Goal: Information Seeking & Learning: Learn about a topic

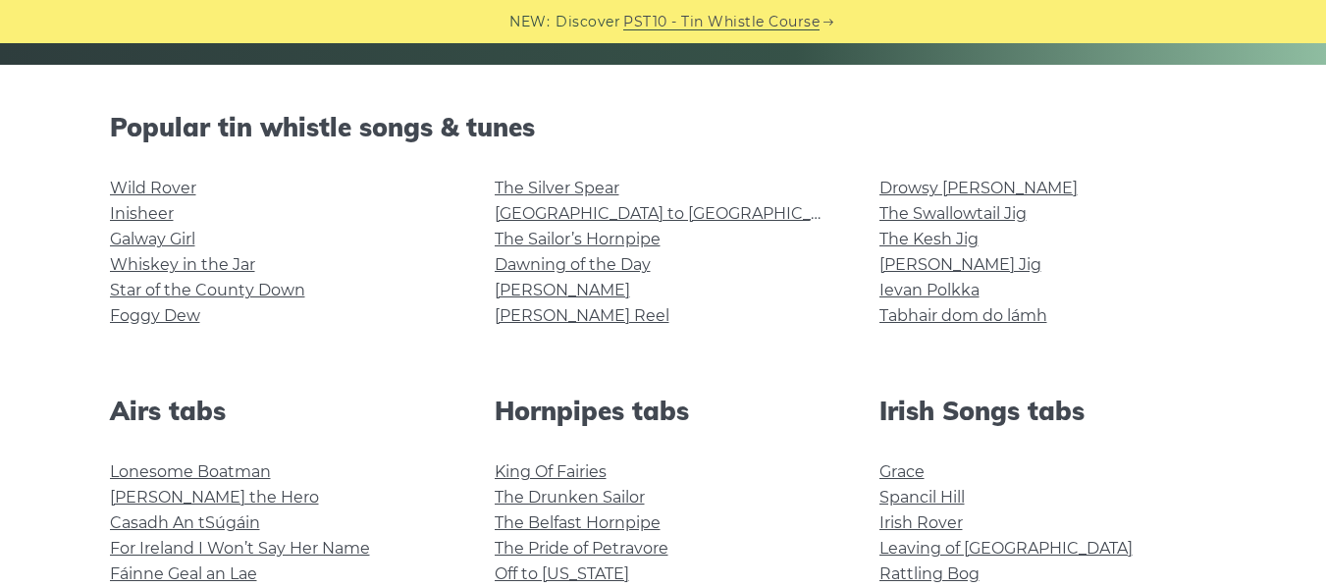
scroll to position [450, 0]
click at [607, 209] on link "[GEOGRAPHIC_DATA] to [GEOGRAPHIC_DATA]" at bounding box center [676, 214] width 362 height 19
click at [190, 317] on link "Foggy Dew" at bounding box center [155, 316] width 90 height 19
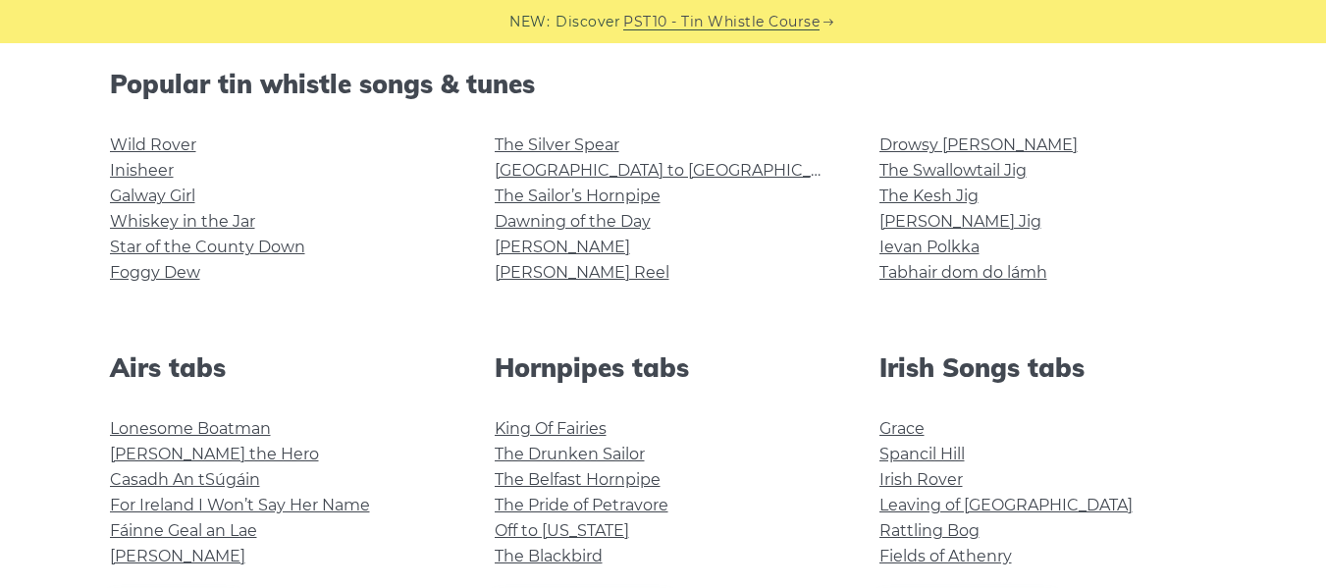
scroll to position [491, 0]
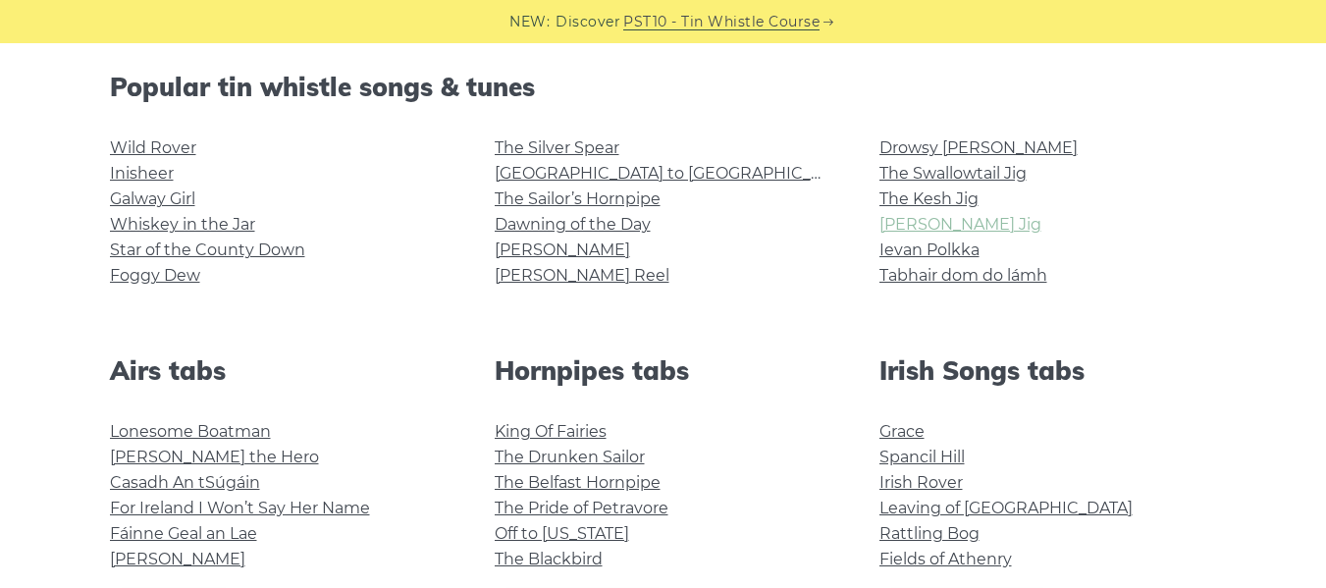
click at [923, 220] on link "Morrison’s Jig" at bounding box center [961, 224] width 162 height 19
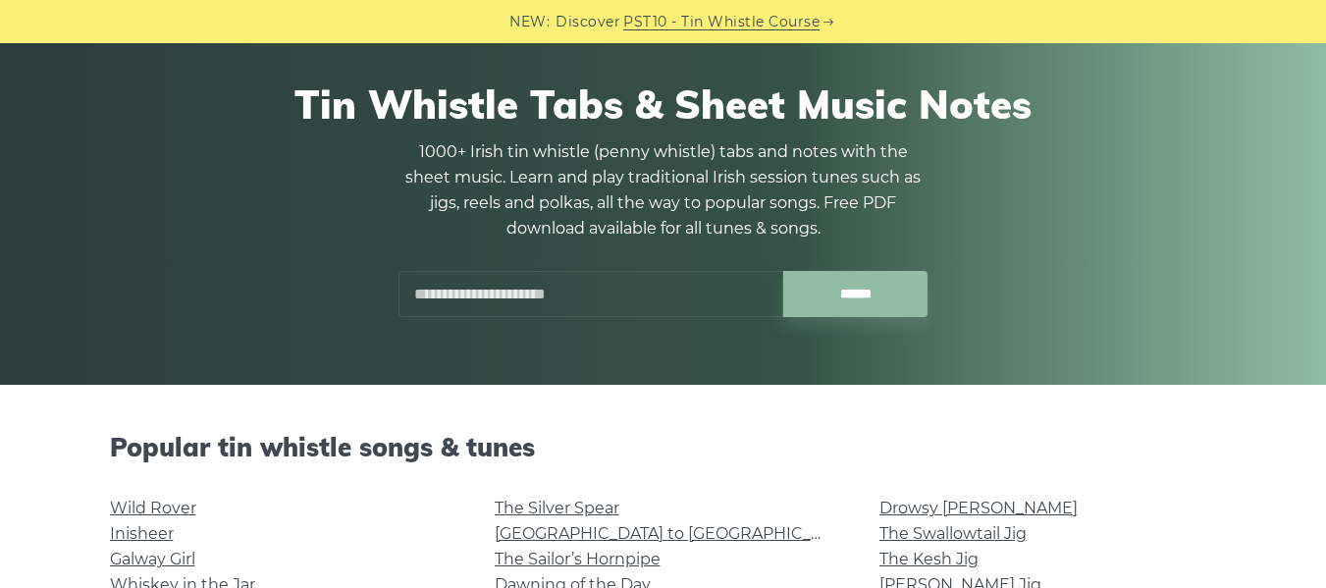
scroll to position [0, 0]
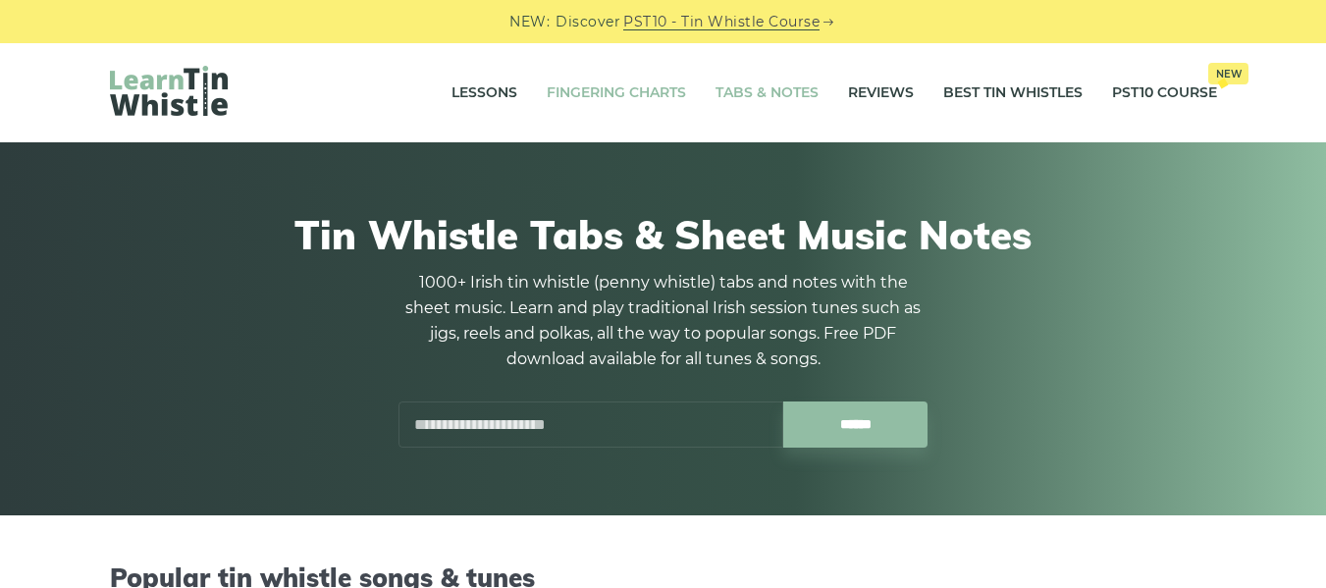
click at [593, 91] on link "Fingering Charts" at bounding box center [616, 93] width 139 height 49
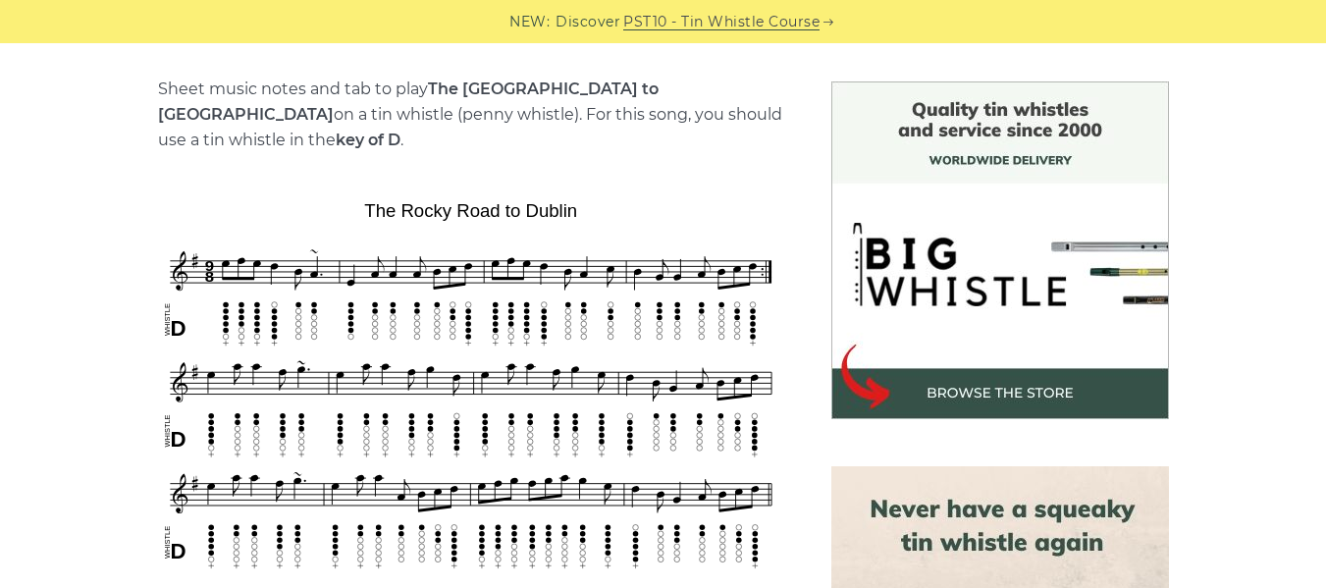
scroll to position [485, 0]
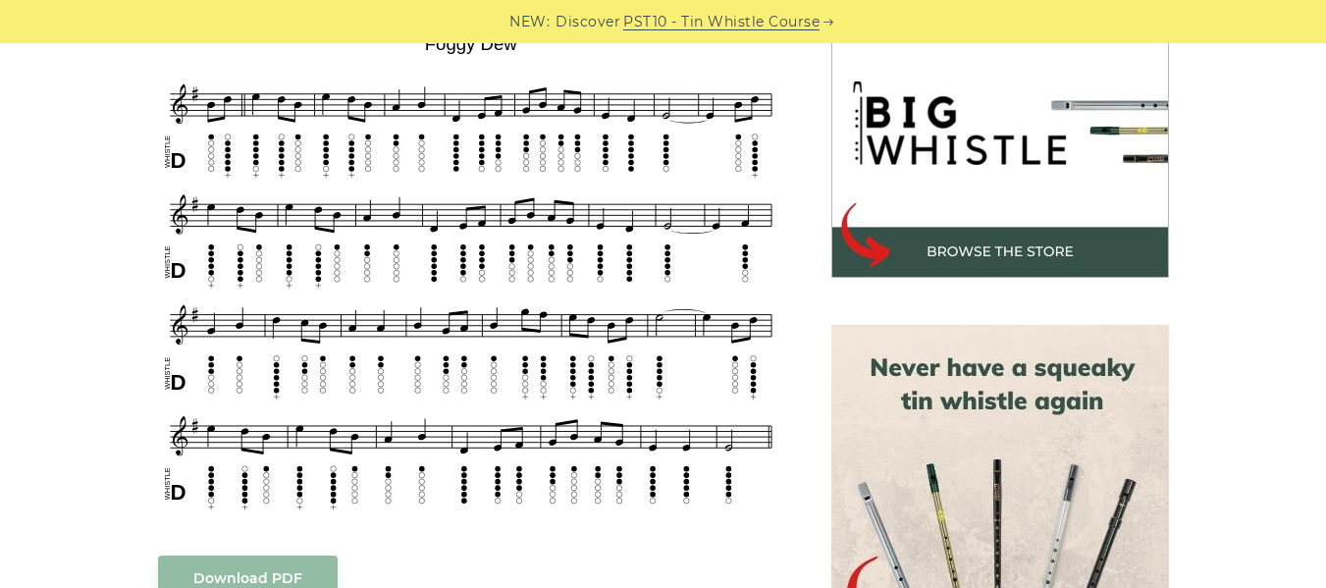
scroll to position [623, 0]
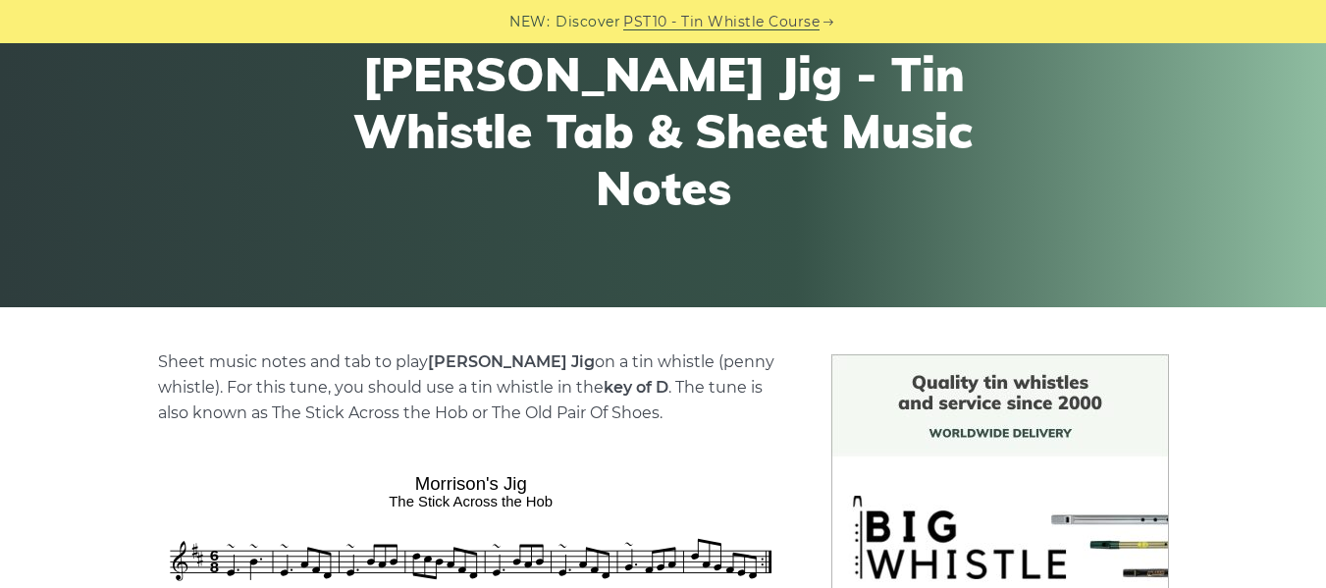
scroll to position [201, 0]
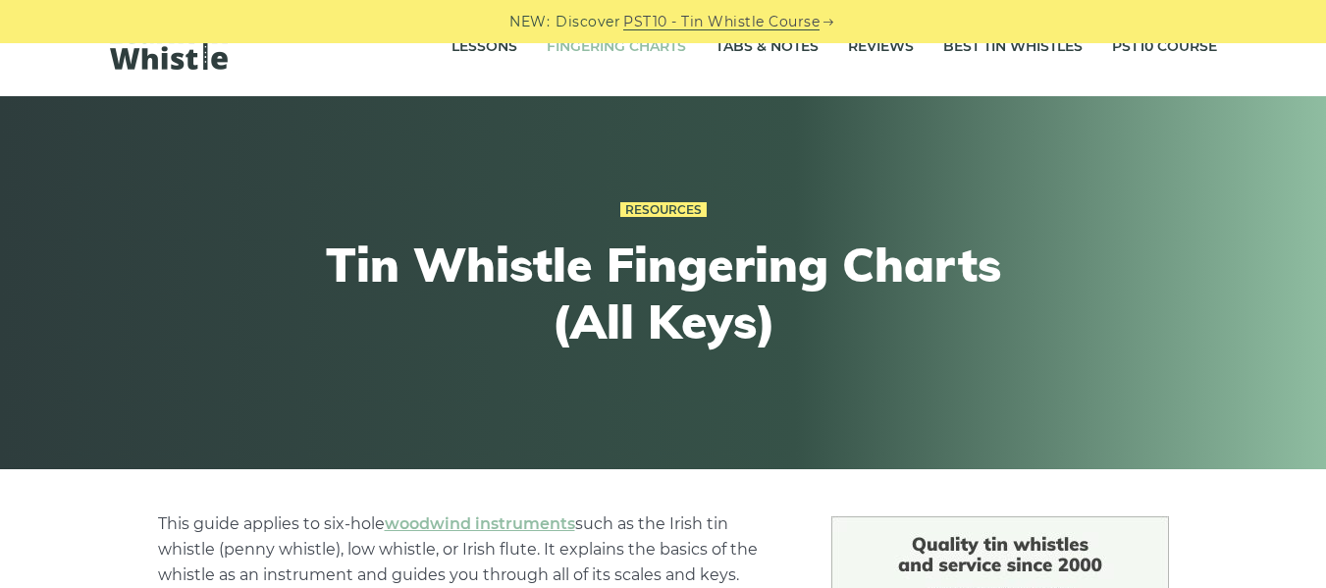
scroll to position [15, 0]
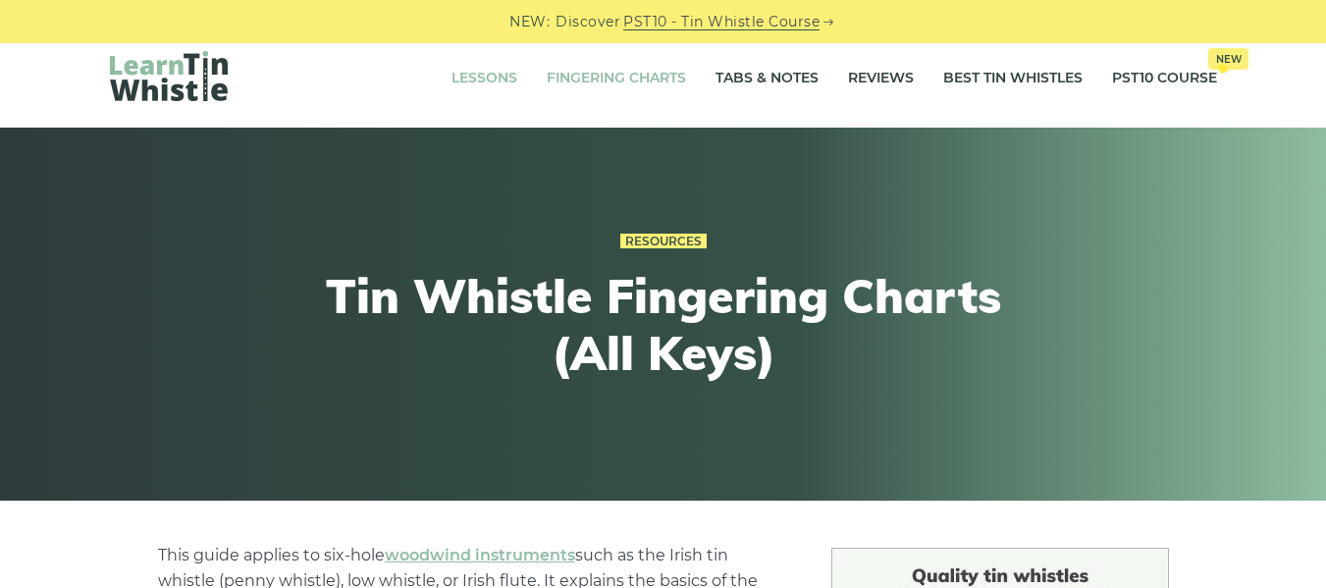
click at [482, 74] on link "Lessons" at bounding box center [485, 78] width 66 height 49
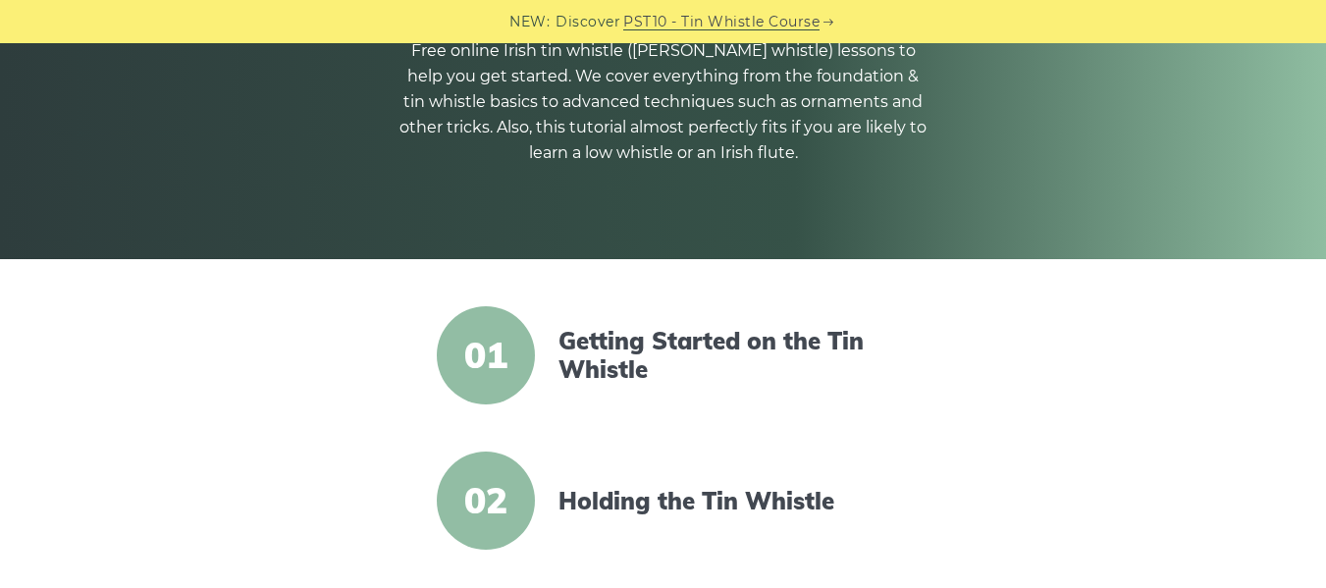
scroll to position [257, 0]
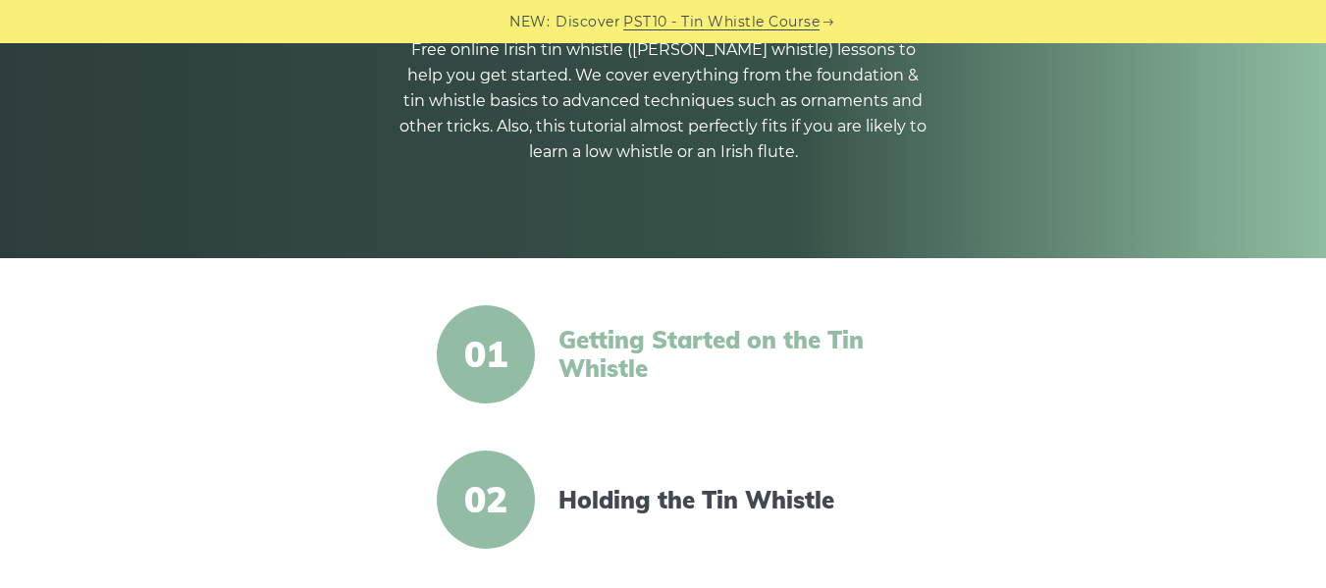
click at [616, 361] on link "Getting Started on the Tin Whistle" at bounding box center [728, 354] width 338 height 57
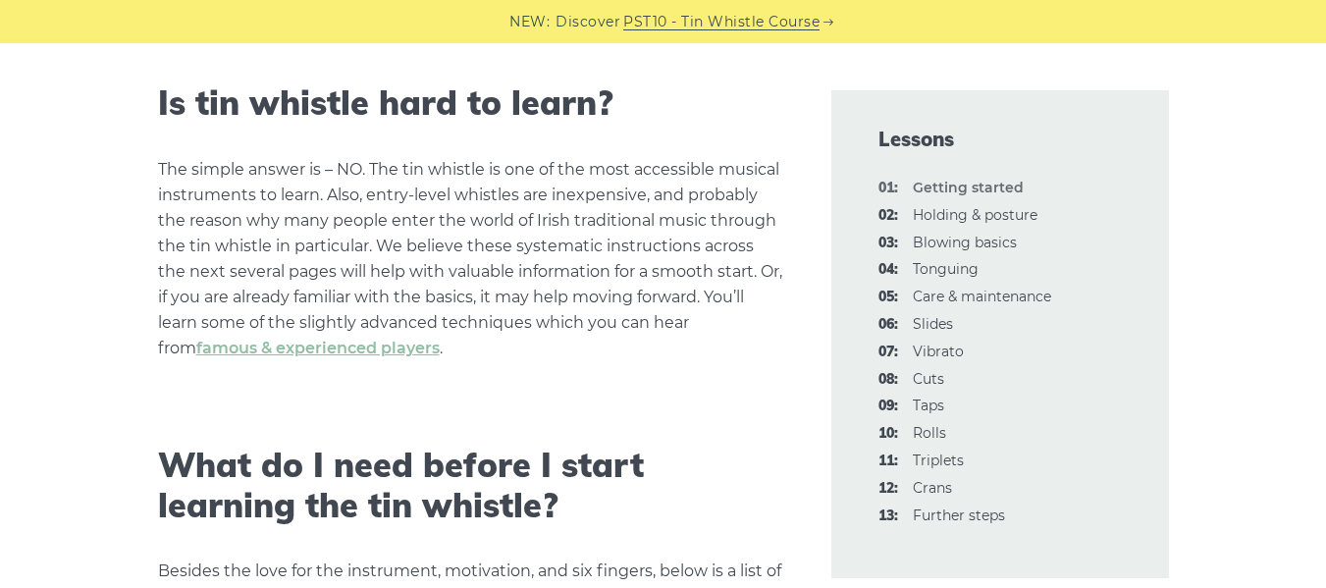
scroll to position [662, 0]
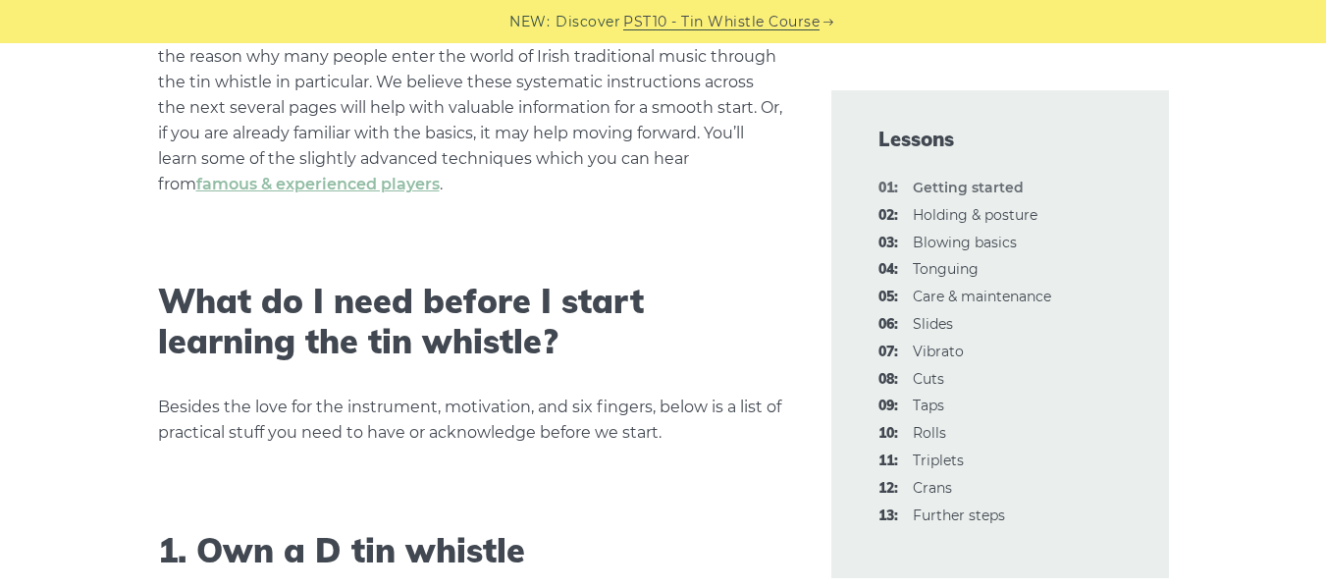
scroll to position [826, 0]
drag, startPoint x: 76, startPoint y: 307, endPoint x: 13, endPoint y: 297, distance: 63.8
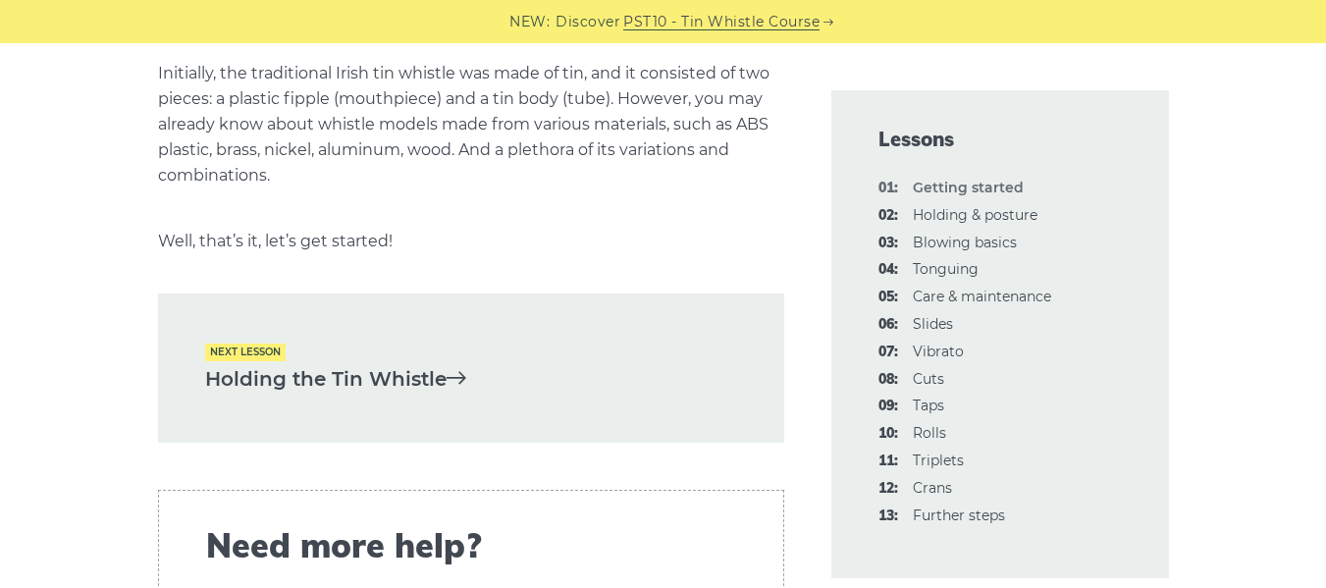
scroll to position [4157, 0]
click at [302, 386] on link "Holding the Tin Whistle" at bounding box center [471, 377] width 532 height 32
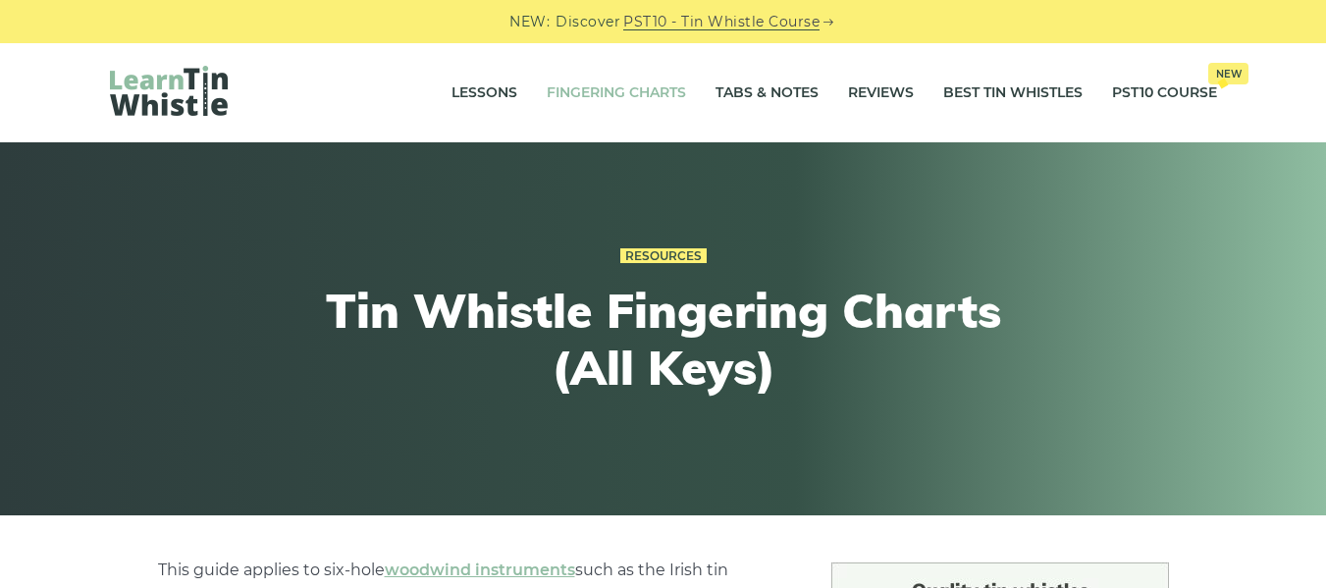
scroll to position [95, 0]
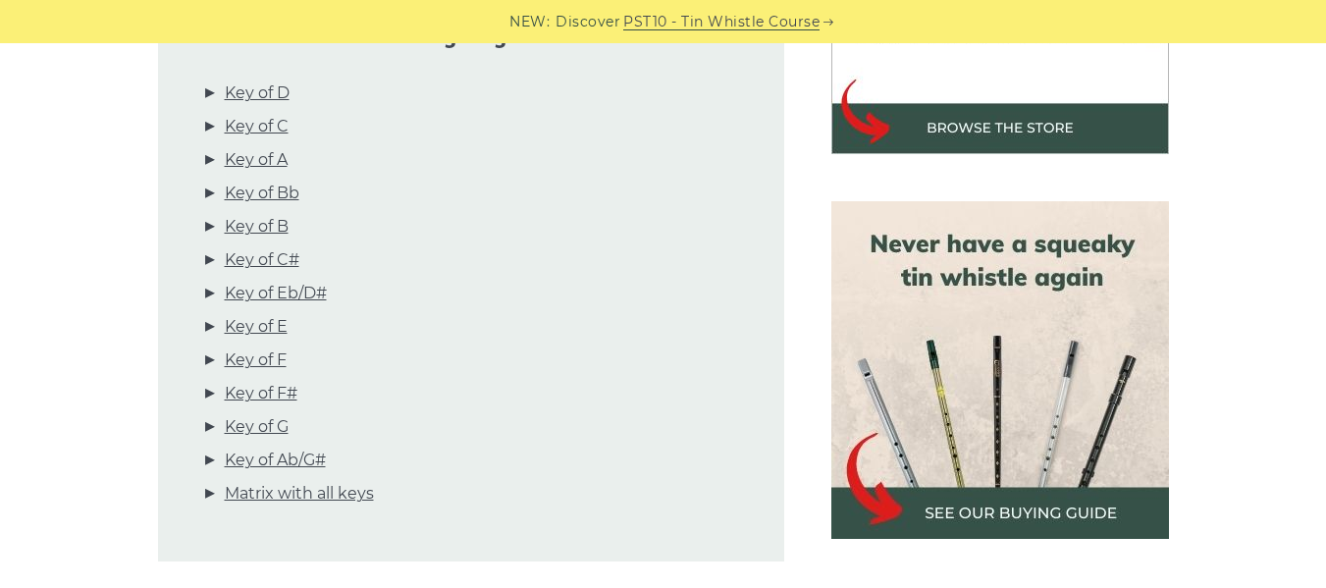
scroll to position [747, 0]
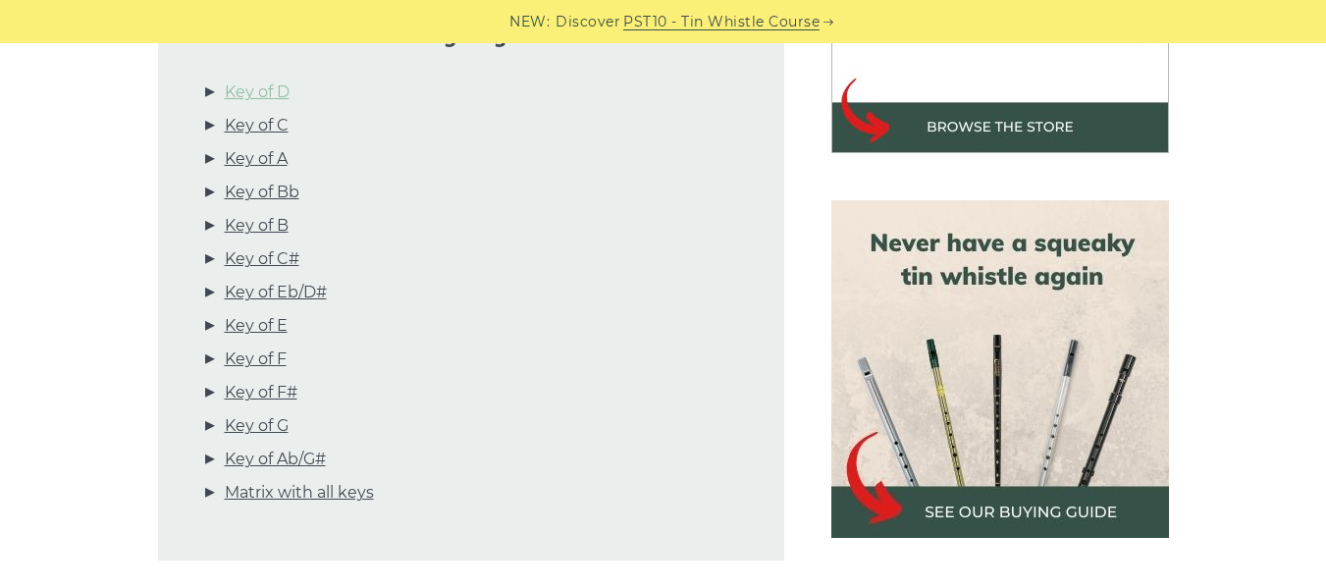
click at [269, 93] on link "Key of D" at bounding box center [257, 93] width 65 height 26
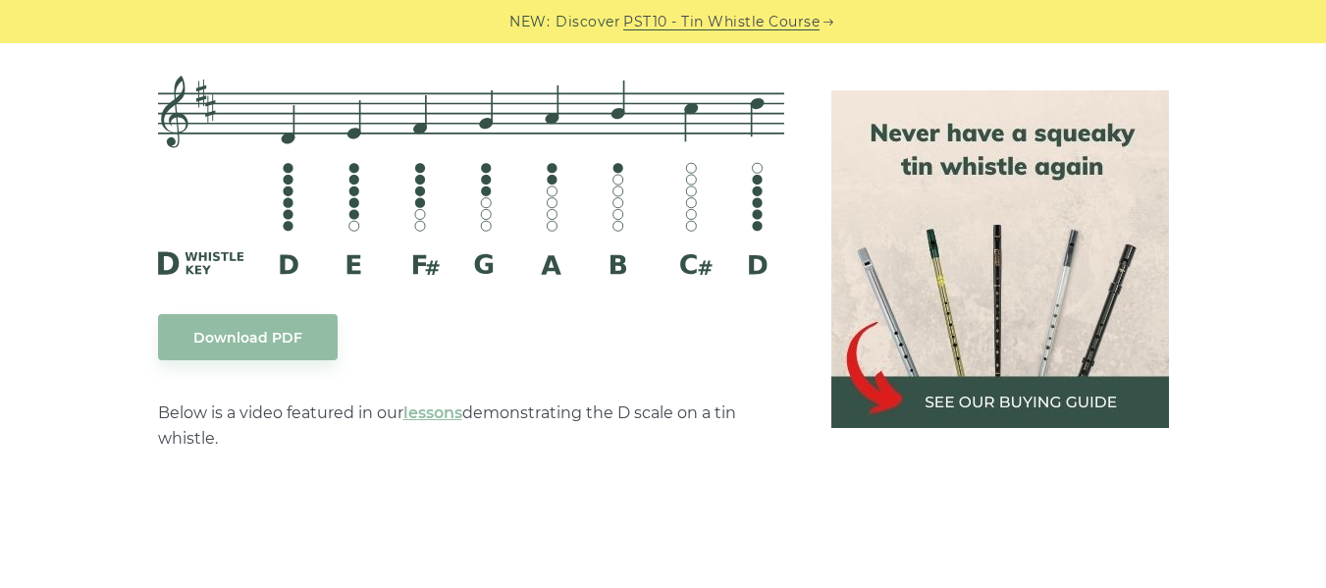
scroll to position [3241, 0]
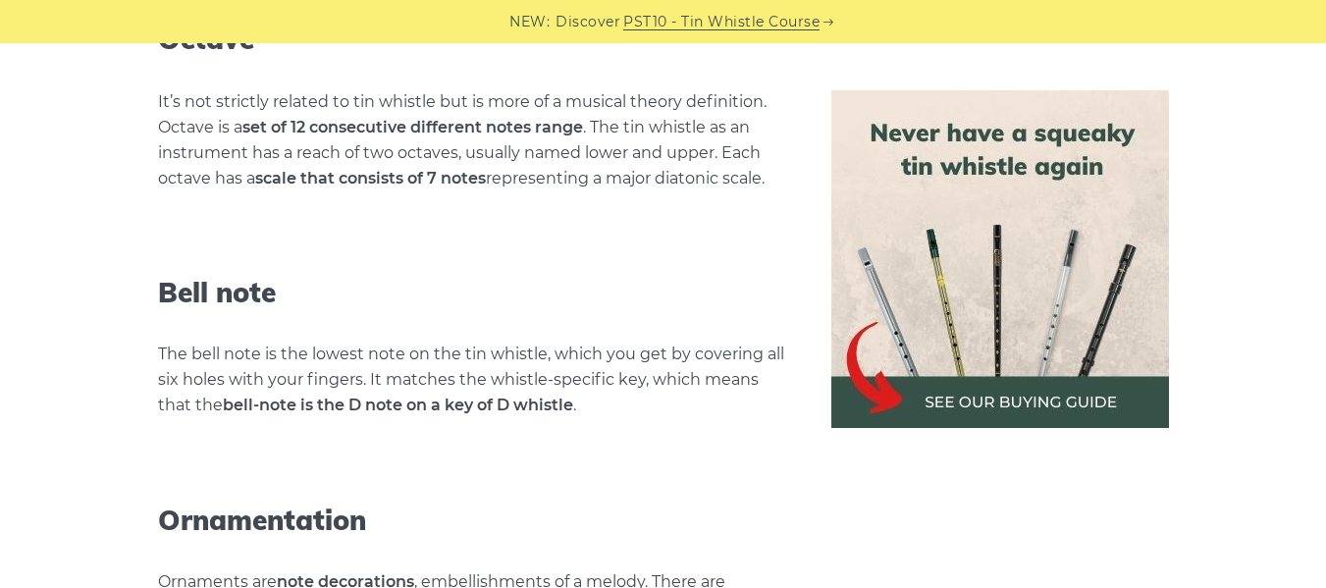
scroll to position [6859, 0]
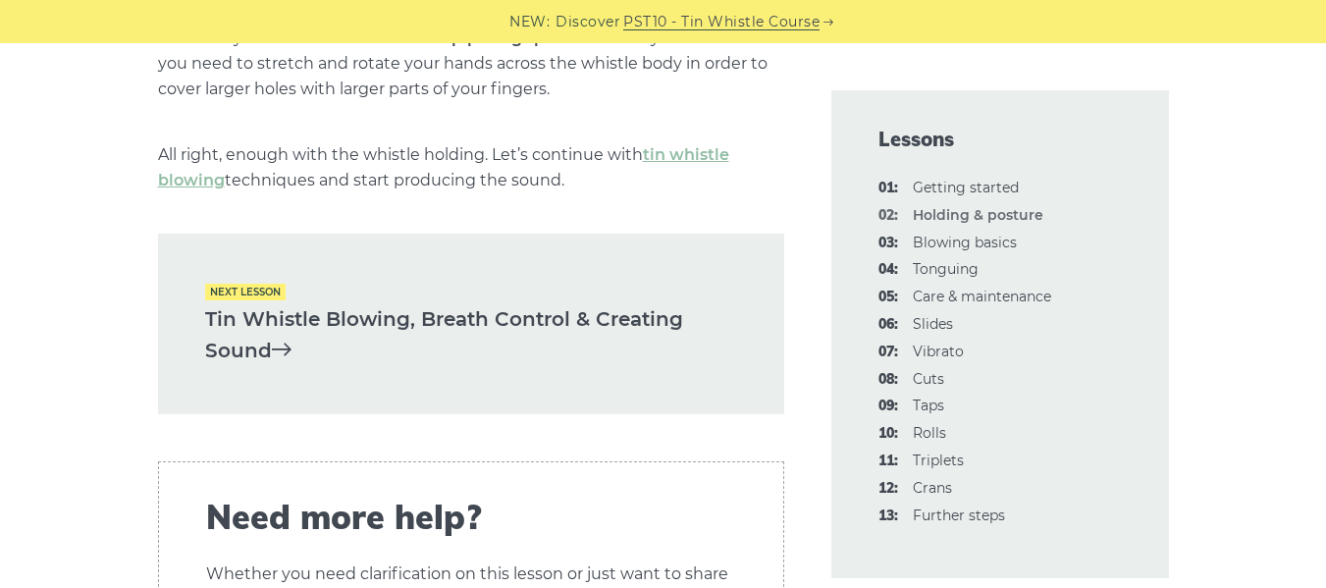
scroll to position [2942, 0]
click at [270, 323] on link "Tin Whistle Blowing, Breath Control & Creating Sound" at bounding box center [471, 336] width 532 height 64
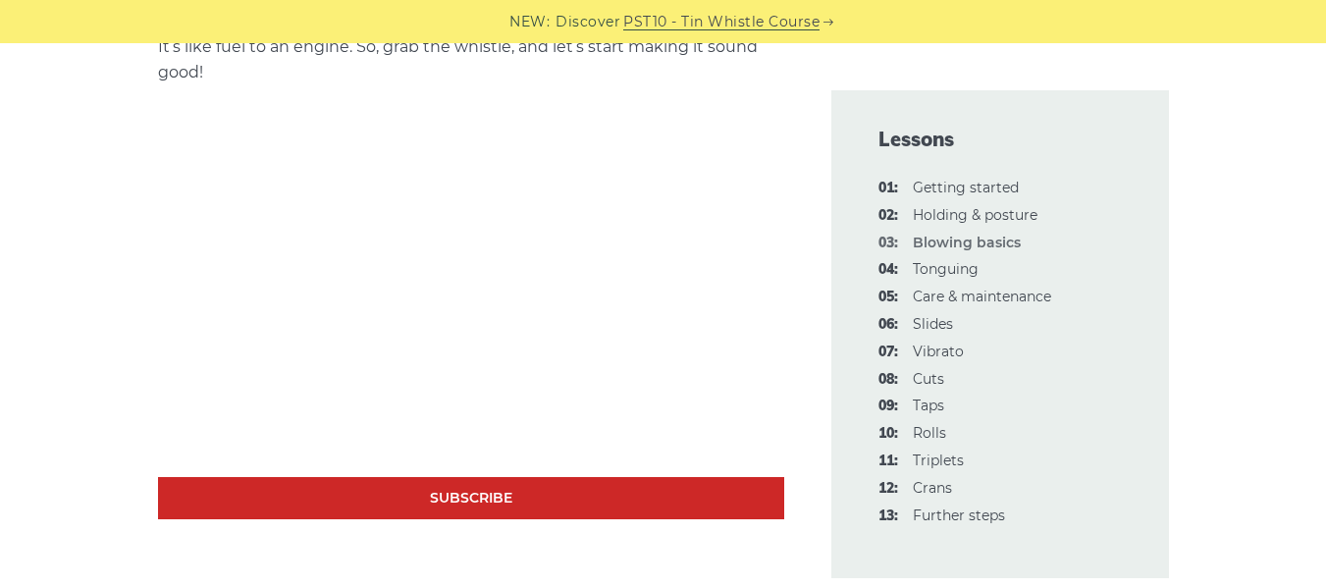
scroll to position [626, 0]
